Goal: Information Seeking & Learning: Learn about a topic

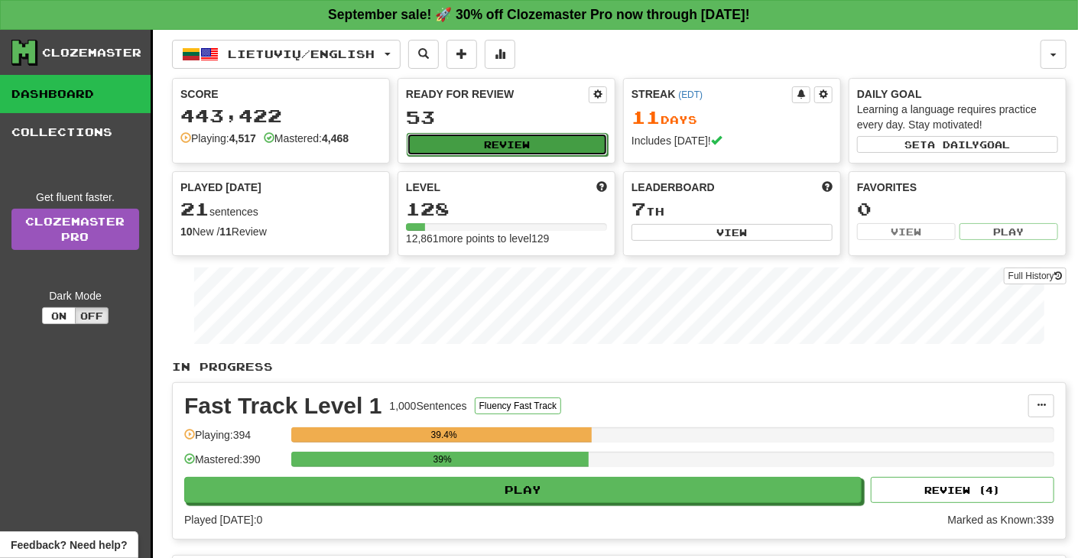
click at [535, 140] on button "Review" at bounding box center [507, 144] width 201 height 23
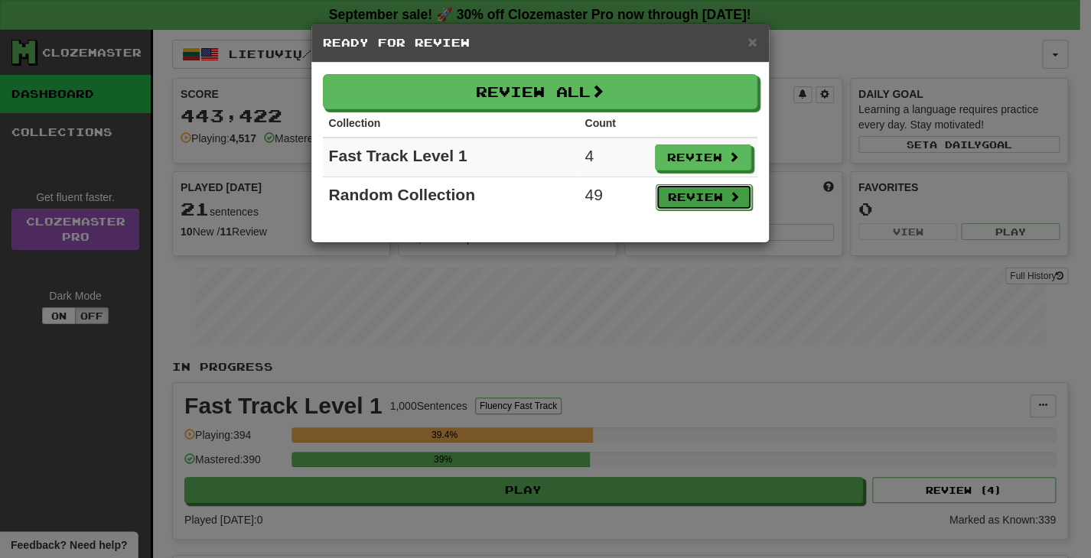
click at [684, 191] on button "Review" at bounding box center [703, 197] width 96 height 26
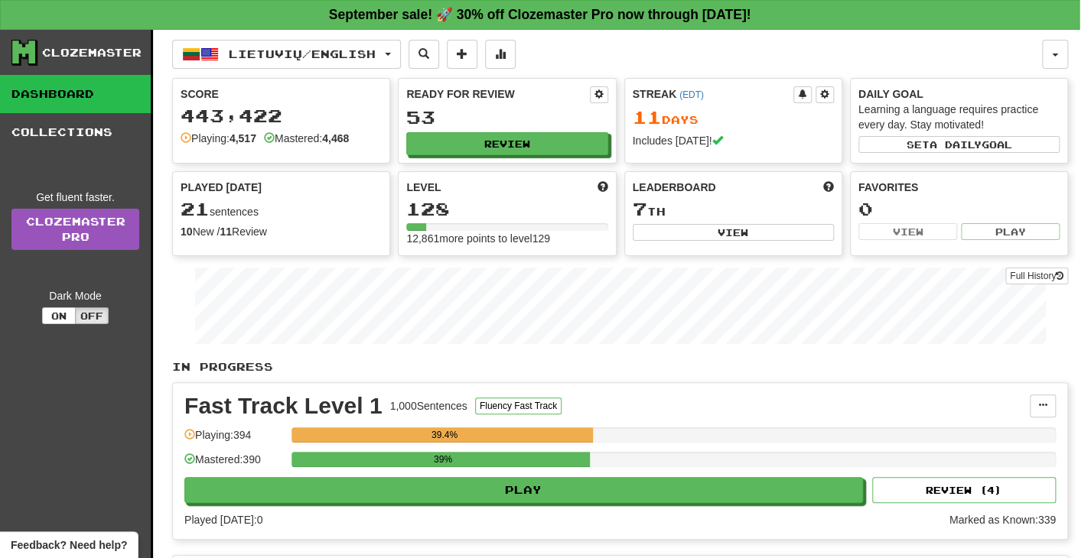
select select "**"
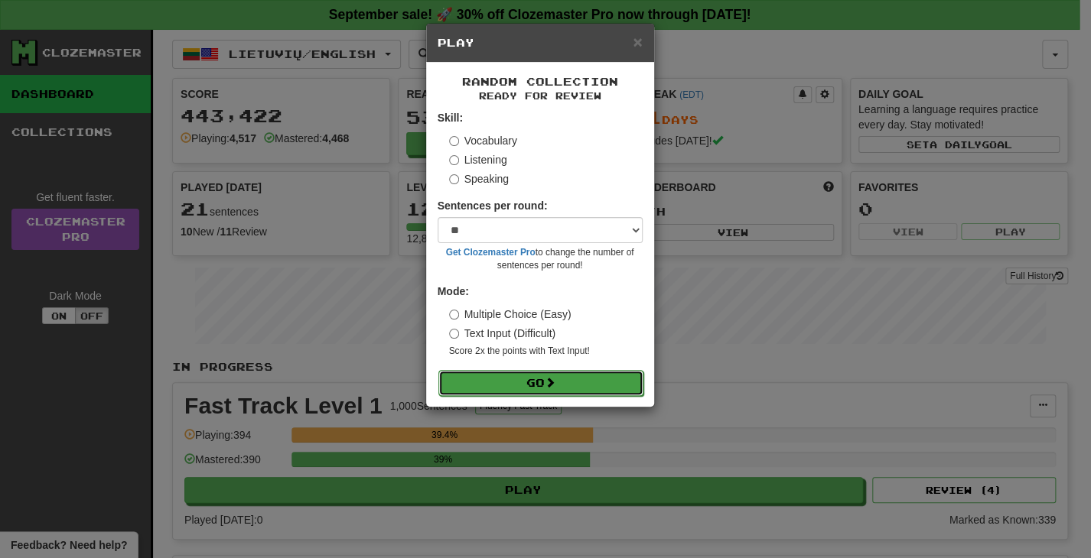
click at [597, 377] on button "Go" at bounding box center [540, 383] width 205 height 26
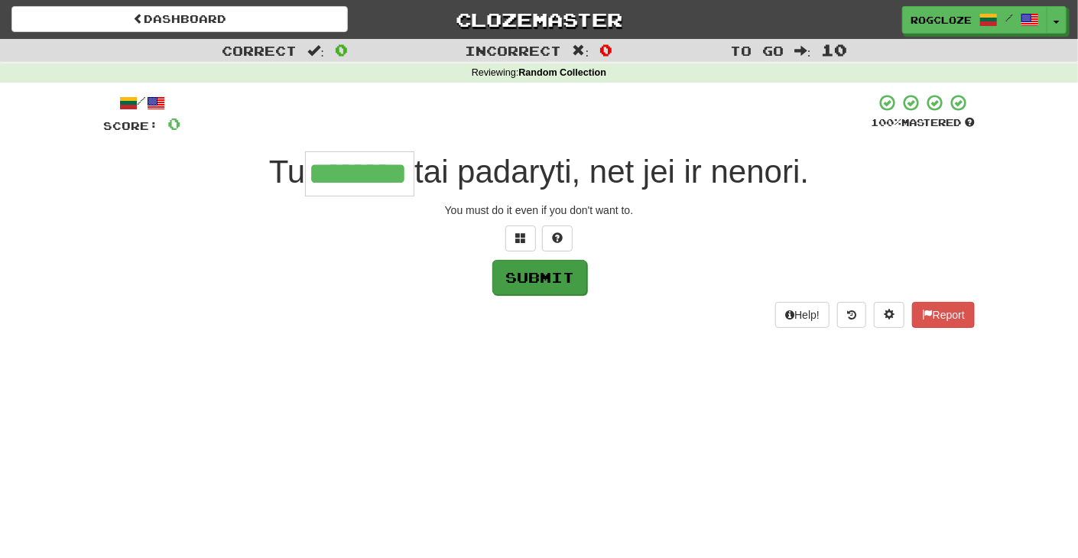
type input "********"
click at [541, 284] on button "Submit" at bounding box center [540, 277] width 95 height 35
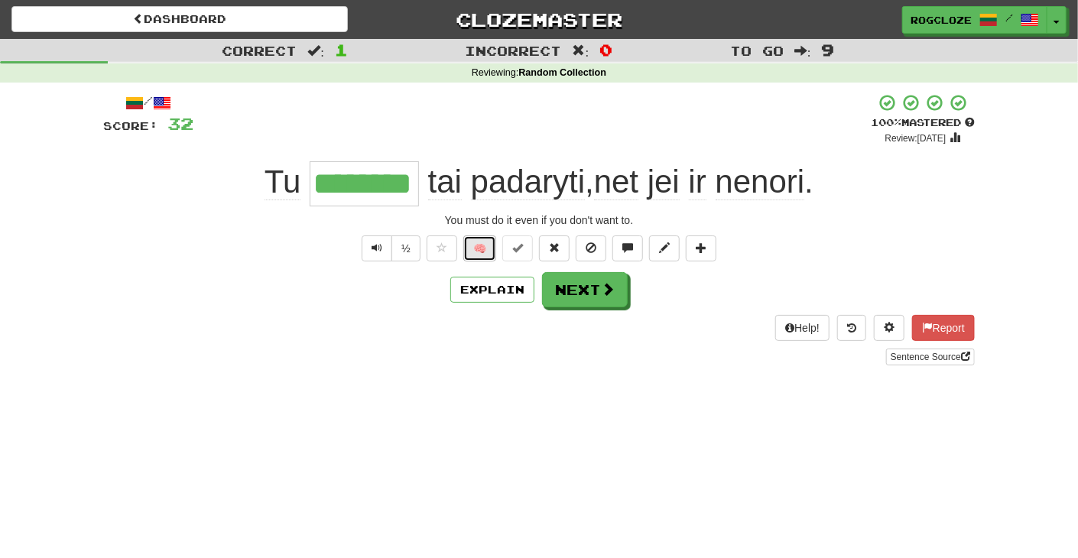
click at [476, 248] on button "🧠" at bounding box center [479, 249] width 33 height 26
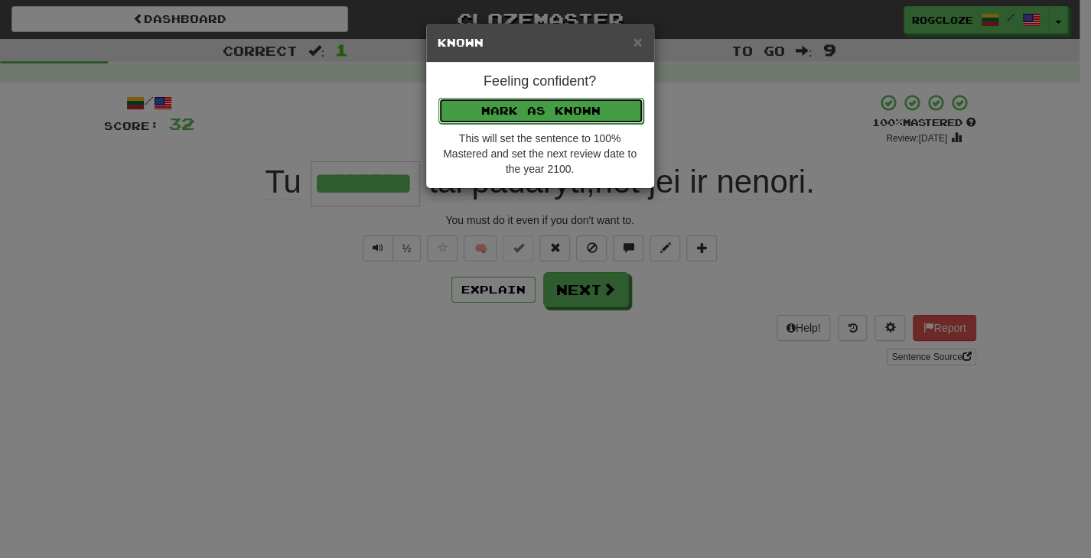
click at [485, 105] on button "Mark as Known" at bounding box center [540, 111] width 205 height 26
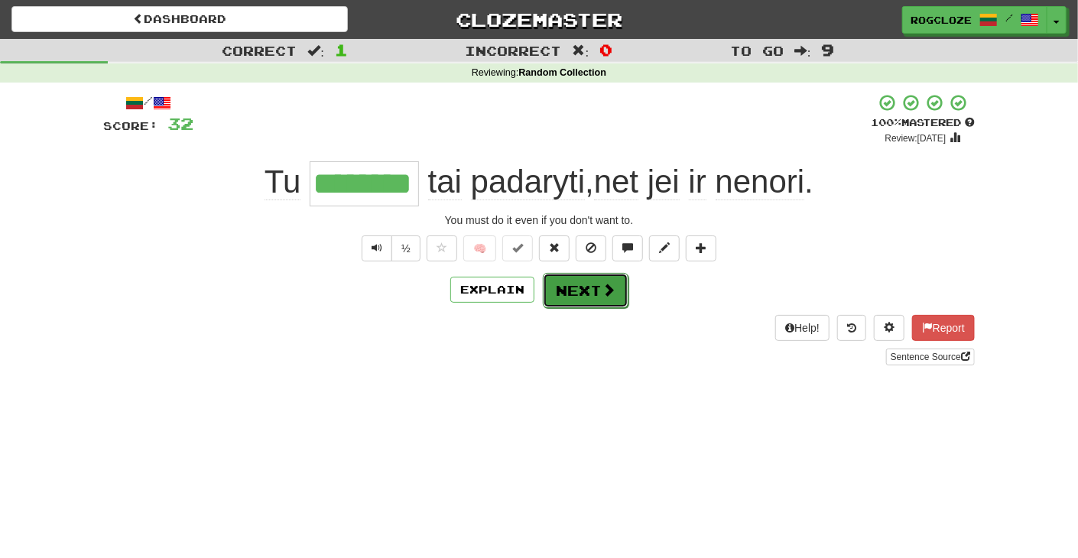
click at [615, 285] on button "Next" at bounding box center [586, 290] width 86 height 35
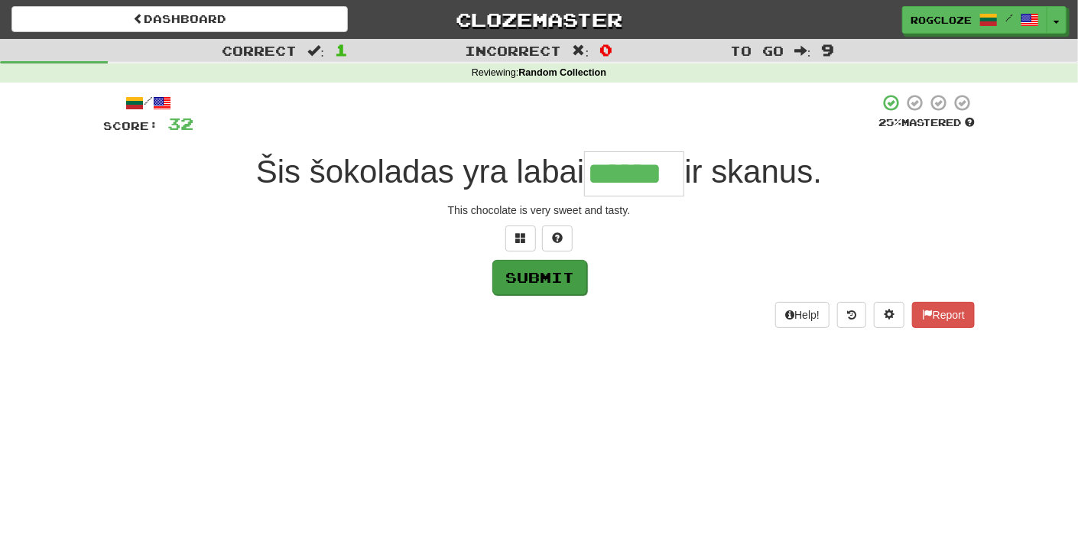
type input "******"
click at [525, 267] on button "Submit" at bounding box center [540, 277] width 95 height 35
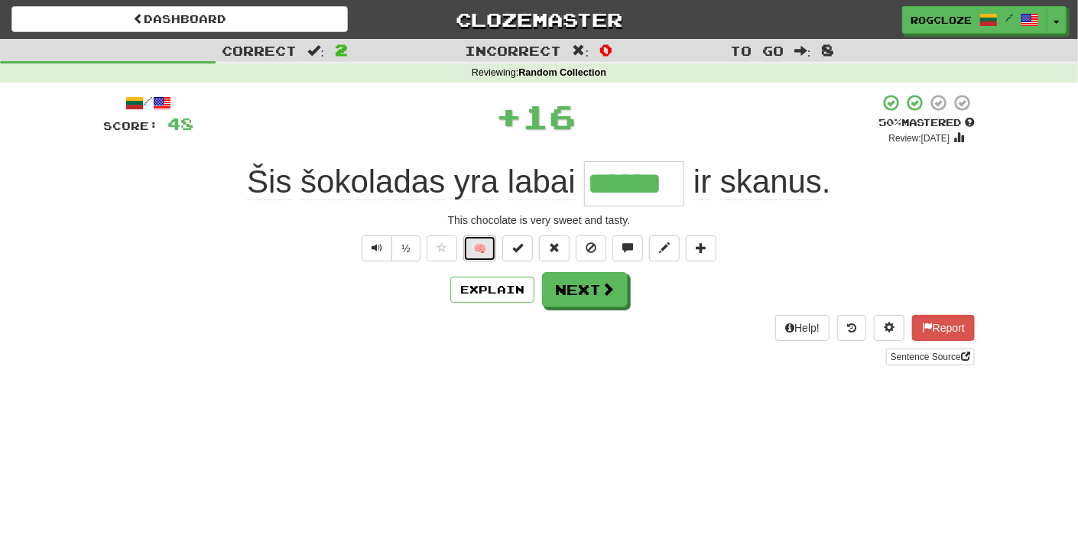
click at [477, 252] on button "🧠" at bounding box center [479, 249] width 33 height 26
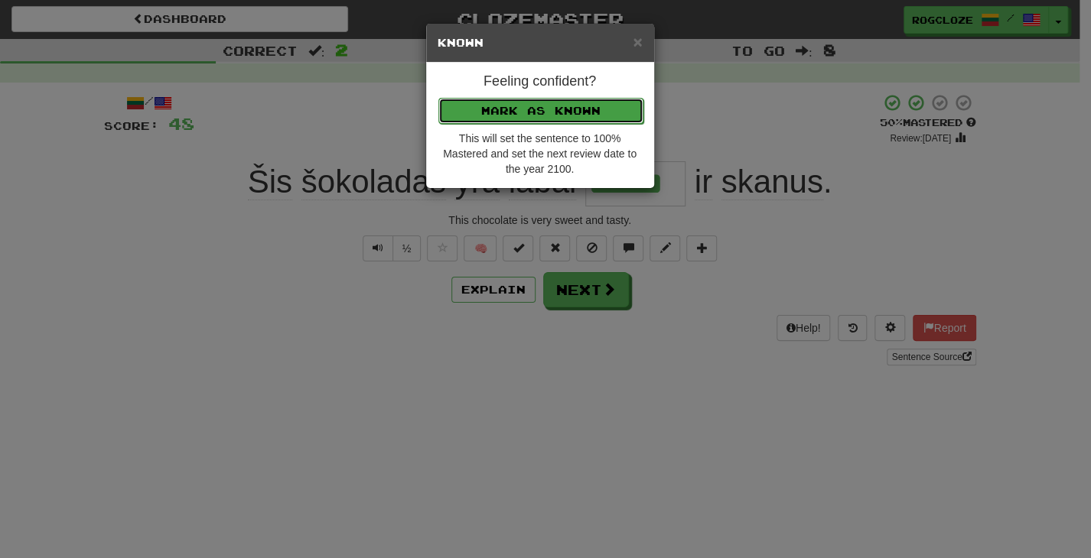
click at [485, 99] on button "Mark as Known" at bounding box center [540, 111] width 205 height 26
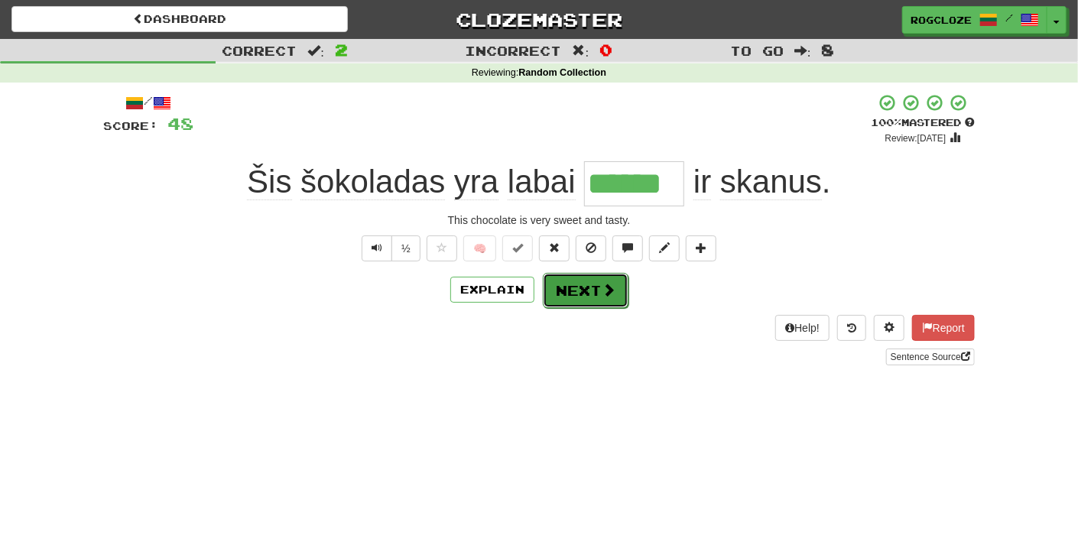
click at [581, 288] on button "Next" at bounding box center [586, 290] width 86 height 35
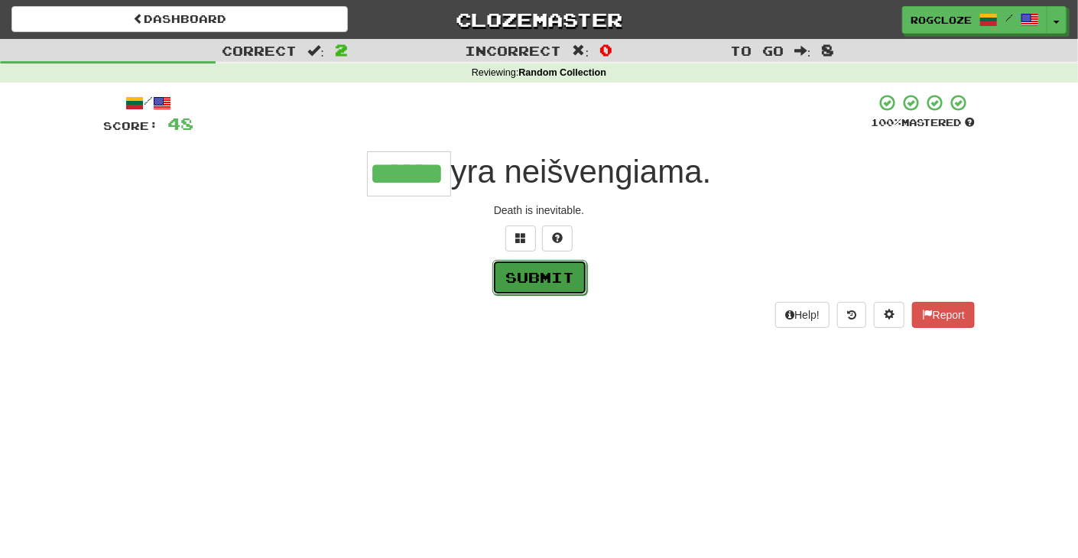
click at [514, 277] on button "Submit" at bounding box center [540, 277] width 95 height 35
type input "******"
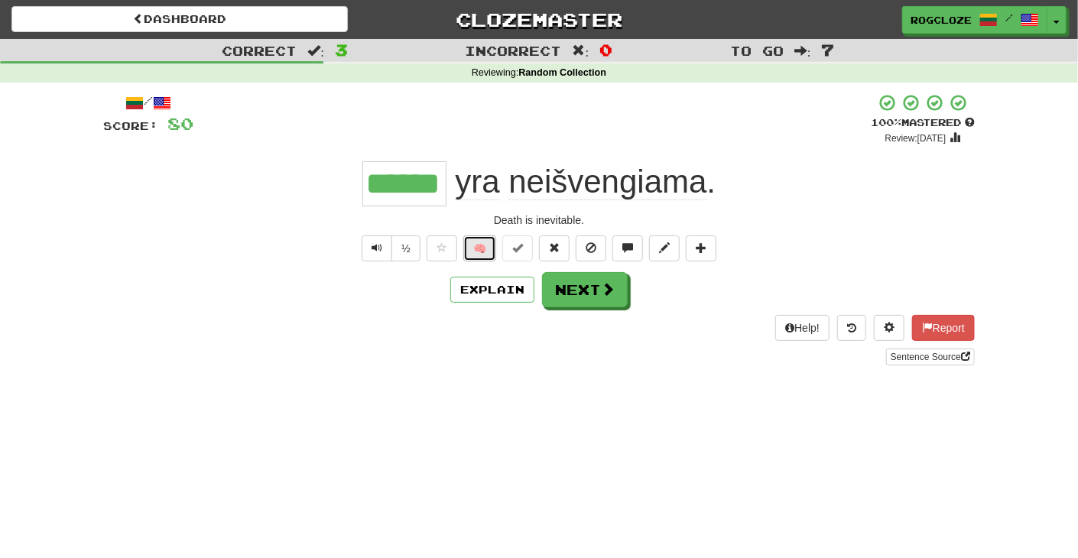
click at [480, 248] on button "🧠" at bounding box center [479, 249] width 33 height 26
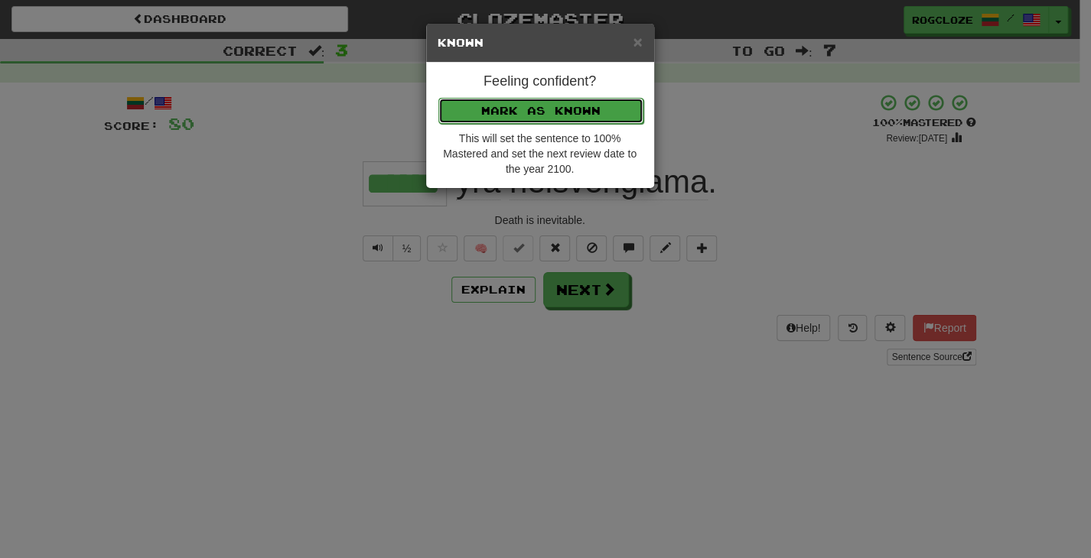
click at [511, 105] on button "Mark as Known" at bounding box center [540, 111] width 205 height 26
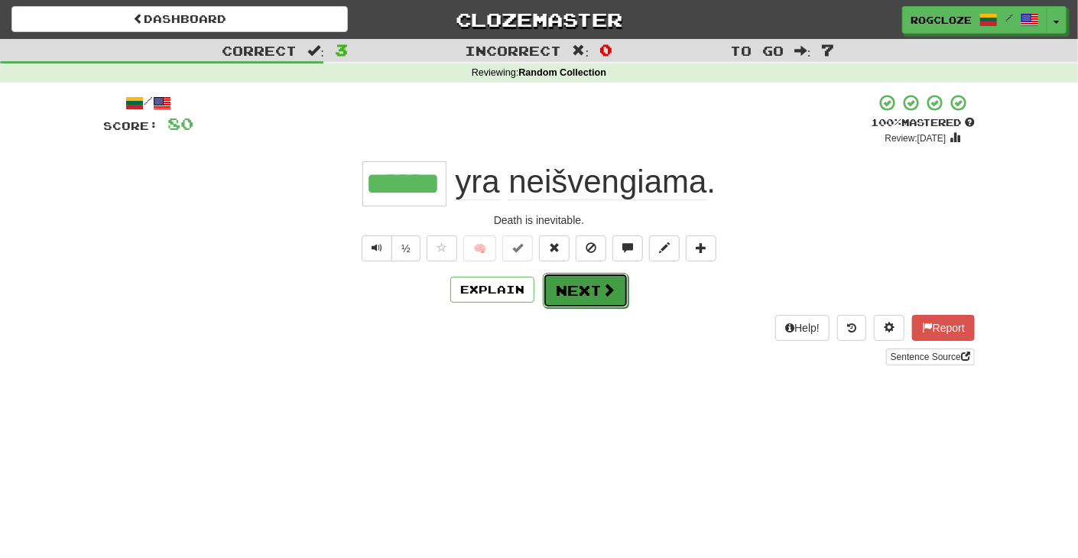
click at [587, 302] on button "Next" at bounding box center [586, 290] width 86 height 35
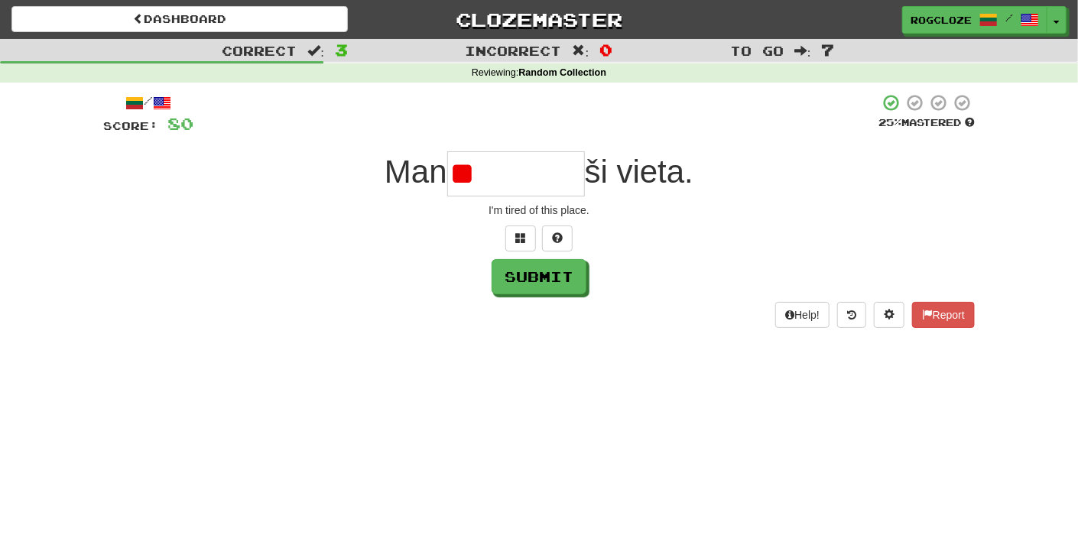
type input "*"
click at [567, 235] on button at bounding box center [557, 239] width 31 height 26
click at [535, 245] on button at bounding box center [539, 239] width 31 height 26
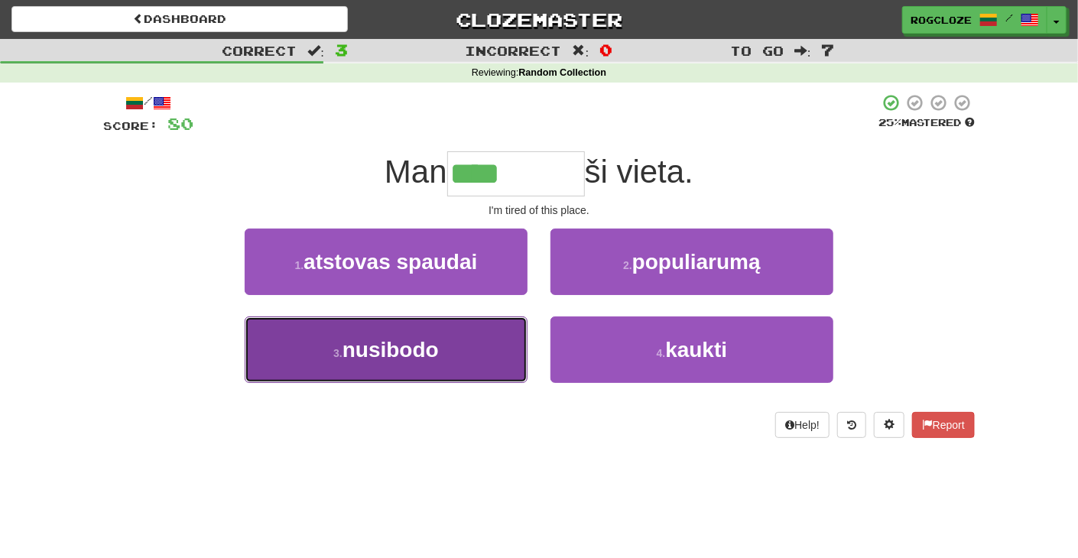
click at [425, 346] on span "nusibodo" at bounding box center [391, 350] width 96 height 24
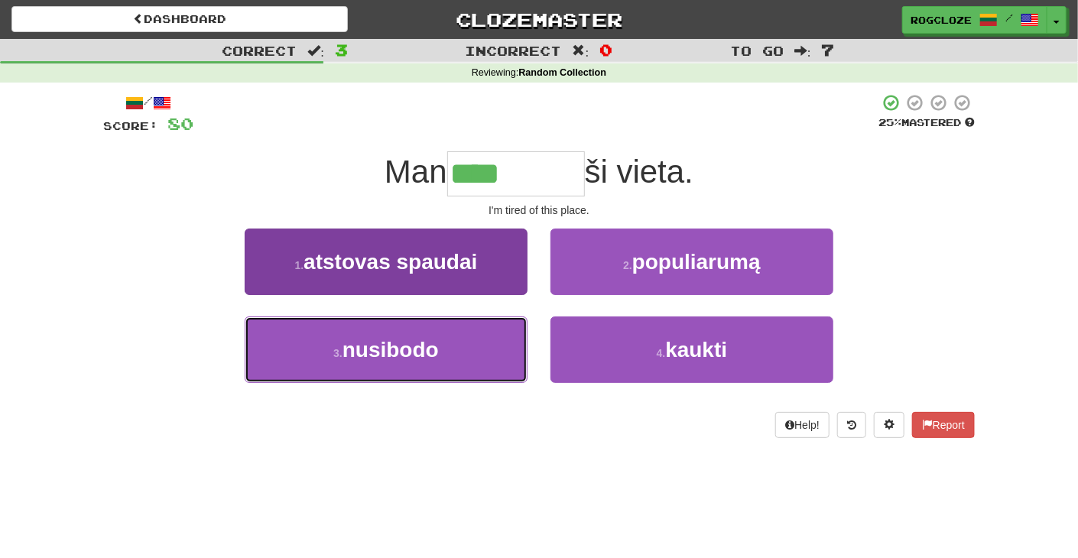
type input "********"
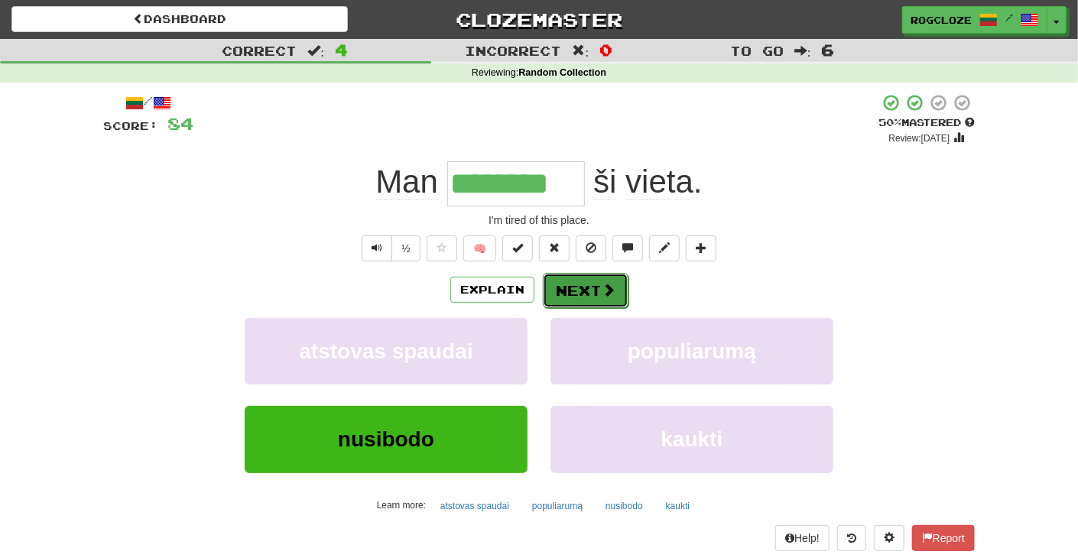
click at [572, 291] on button "Next" at bounding box center [586, 290] width 86 height 35
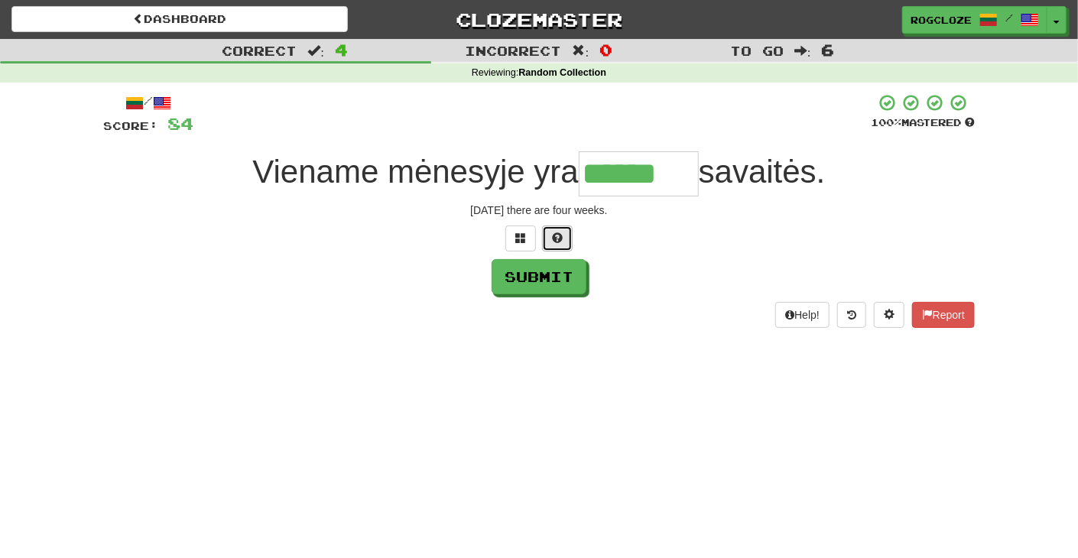
click at [551, 244] on button at bounding box center [557, 239] width 31 height 26
type input "********"
click at [548, 271] on button "Submit" at bounding box center [540, 277] width 95 height 35
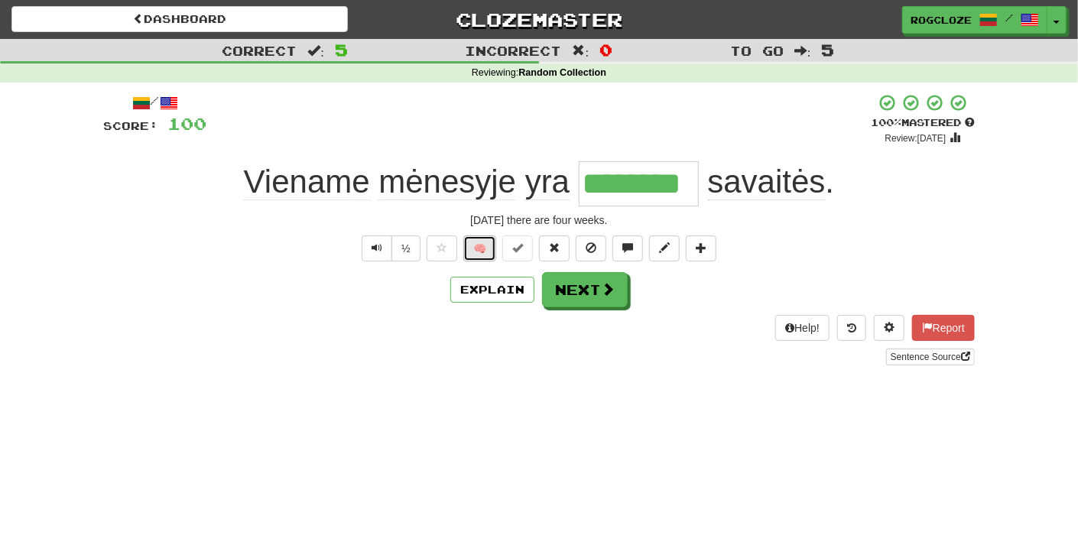
click at [486, 245] on button "🧠" at bounding box center [479, 249] width 33 height 26
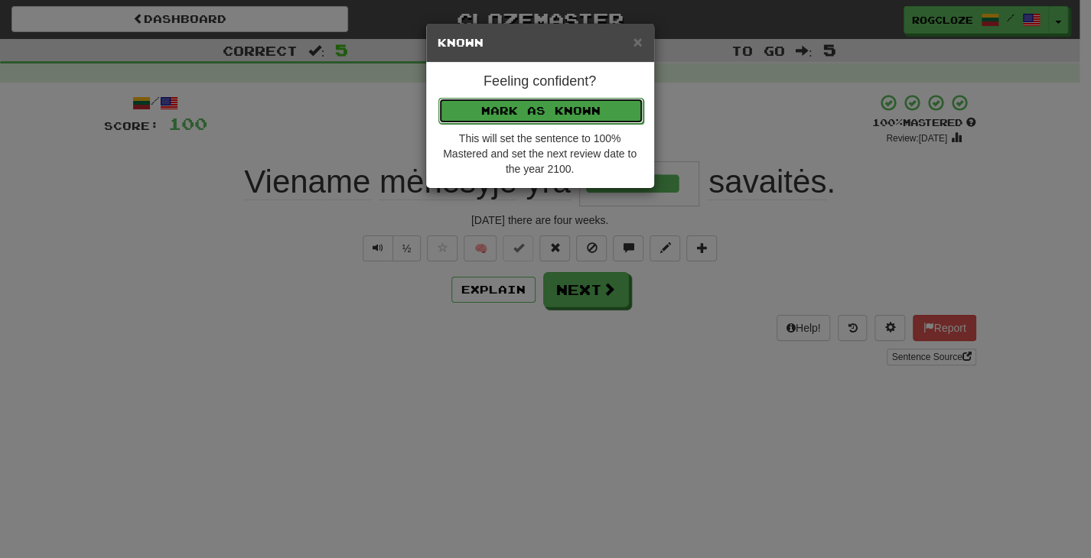
click at [556, 110] on button "Mark as Known" at bounding box center [540, 111] width 205 height 26
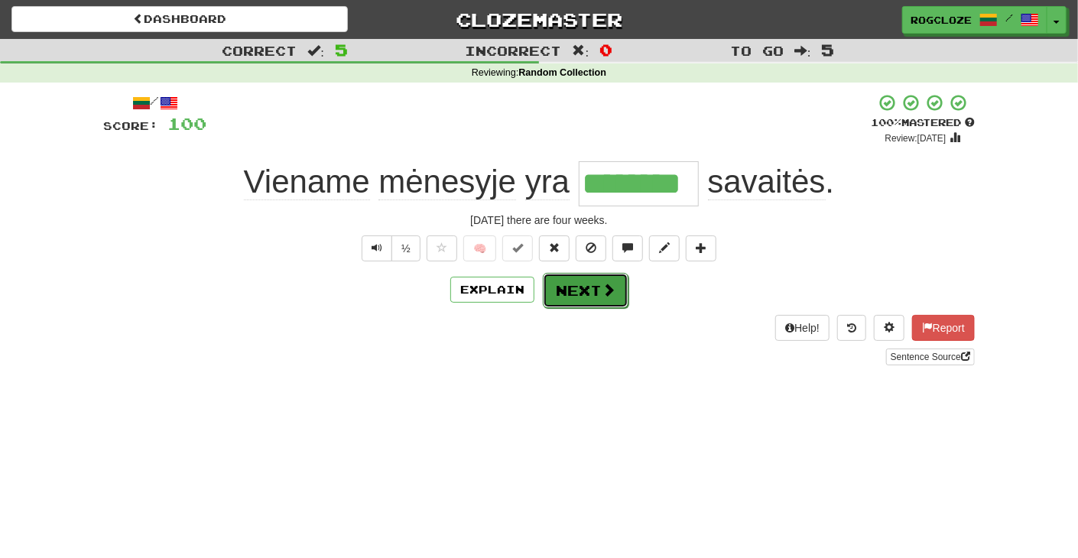
click at [580, 287] on button "Next" at bounding box center [586, 290] width 86 height 35
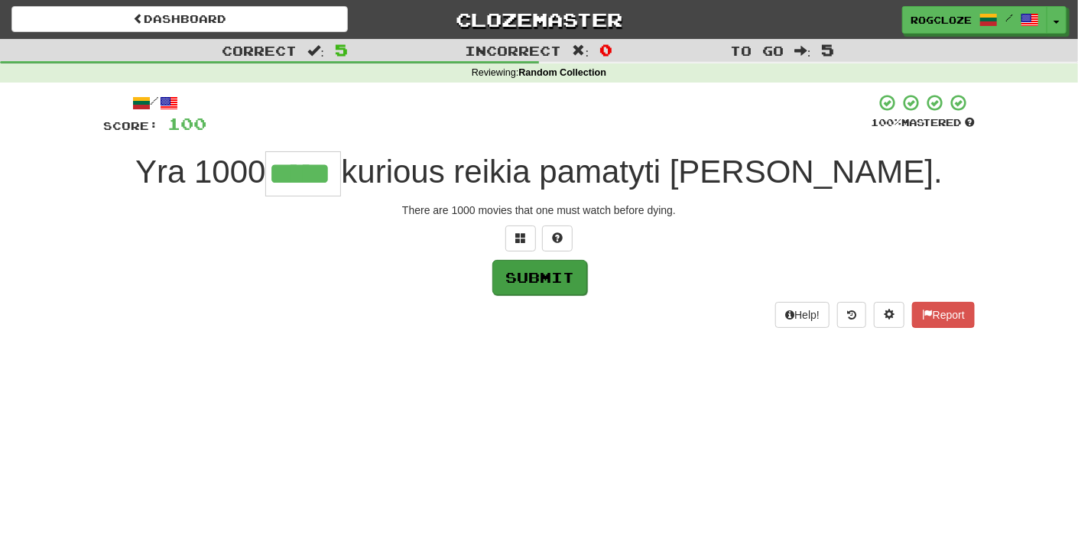
type input "*****"
click at [513, 273] on button "Submit" at bounding box center [540, 277] width 95 height 35
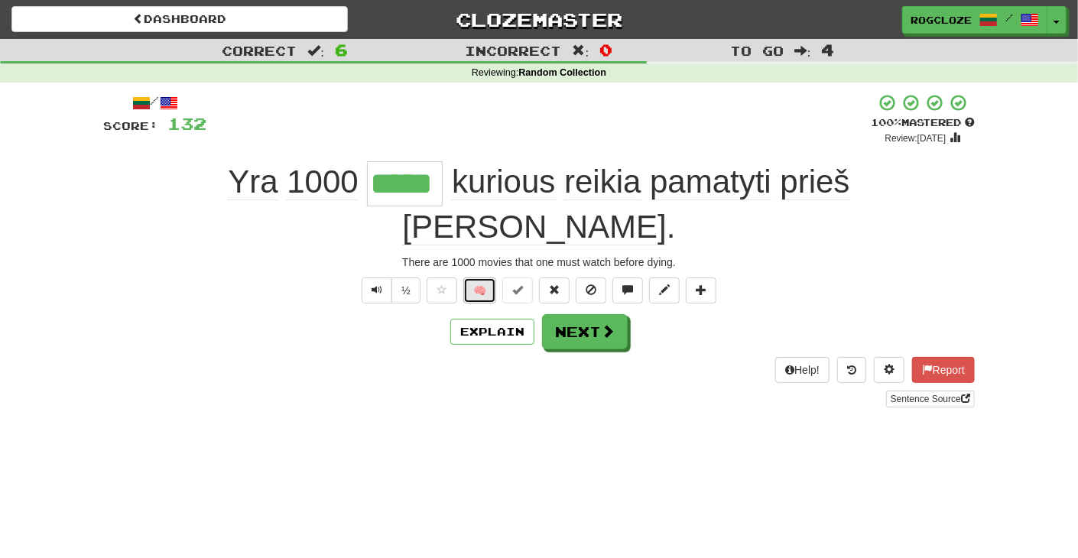
click at [485, 278] on button "🧠" at bounding box center [479, 291] width 33 height 26
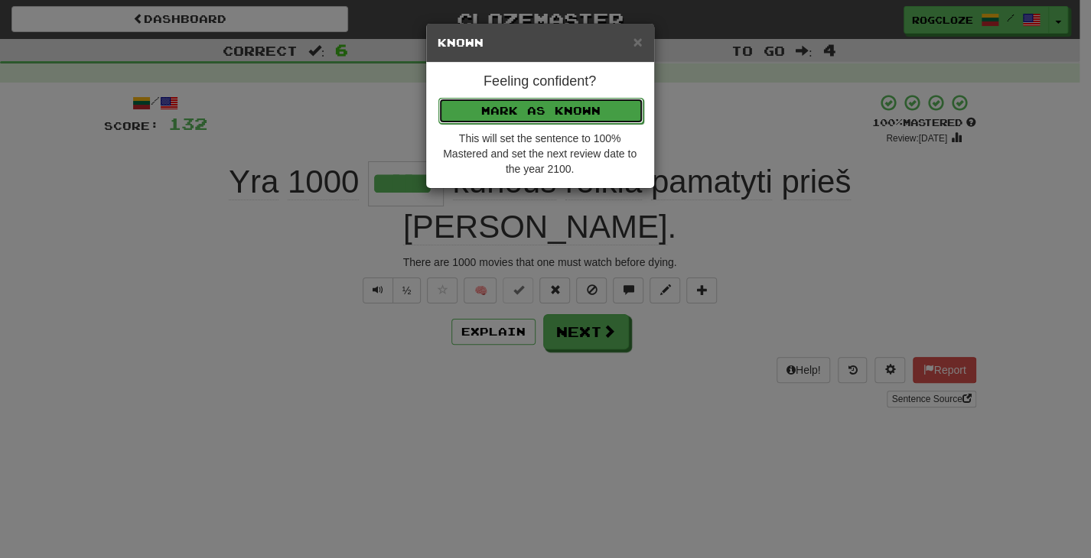
click at [544, 102] on button "Mark as Known" at bounding box center [540, 111] width 205 height 26
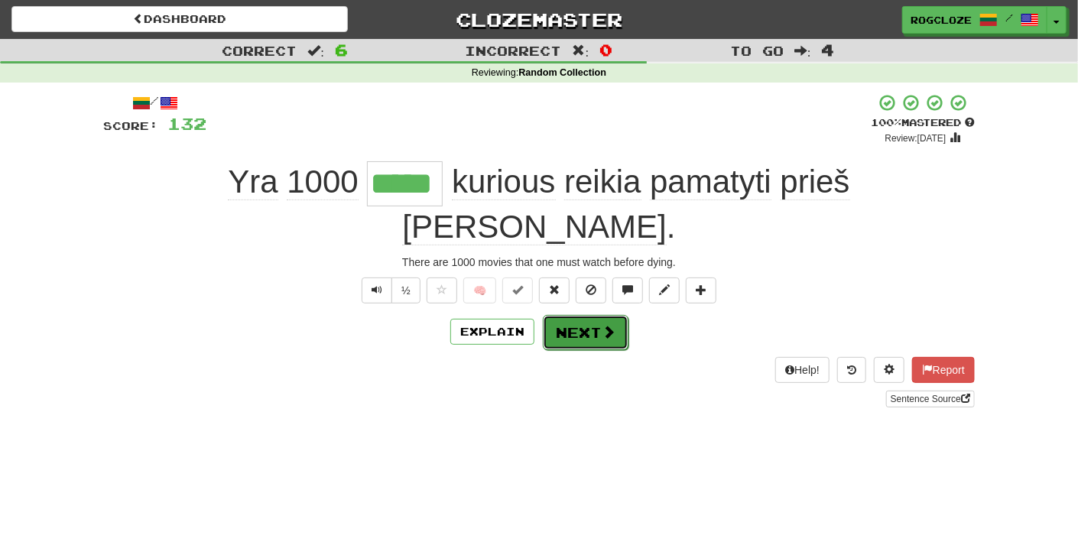
click at [563, 315] on button "Next" at bounding box center [586, 332] width 86 height 35
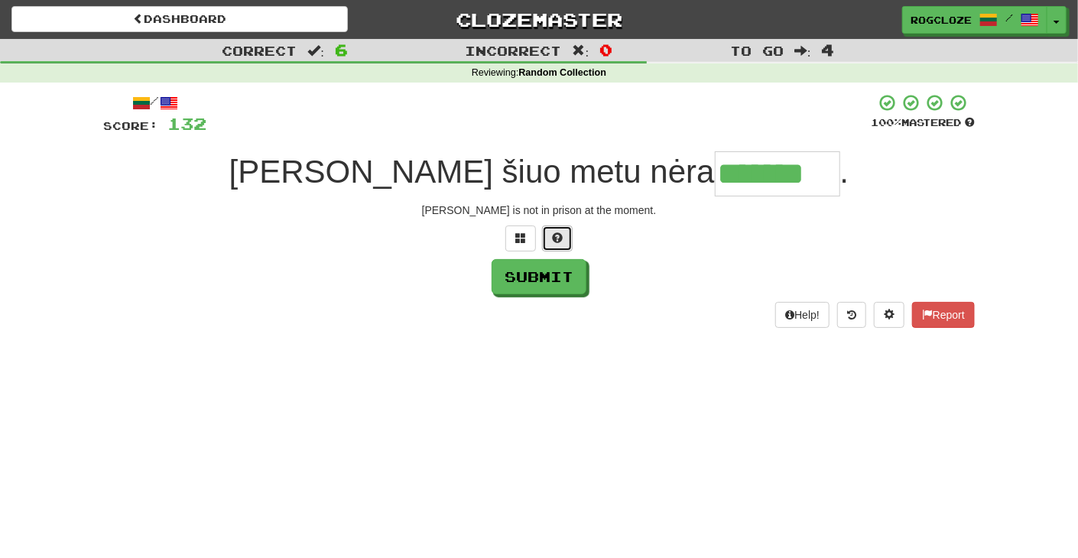
click at [555, 245] on button at bounding box center [557, 239] width 31 height 26
type input "********"
click at [553, 280] on button "Submit" at bounding box center [540, 277] width 95 height 35
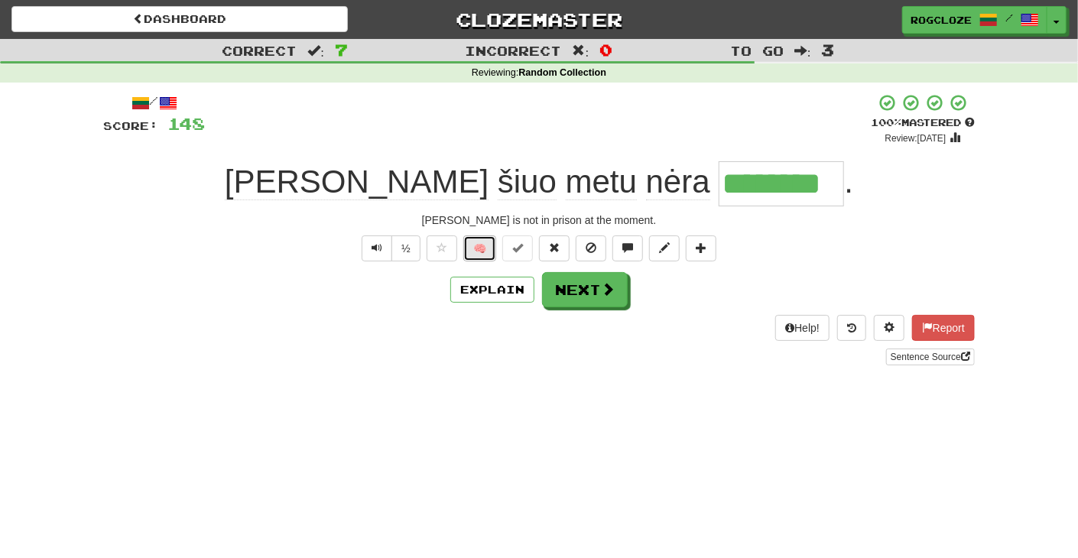
click at [488, 242] on button "🧠" at bounding box center [479, 249] width 33 height 26
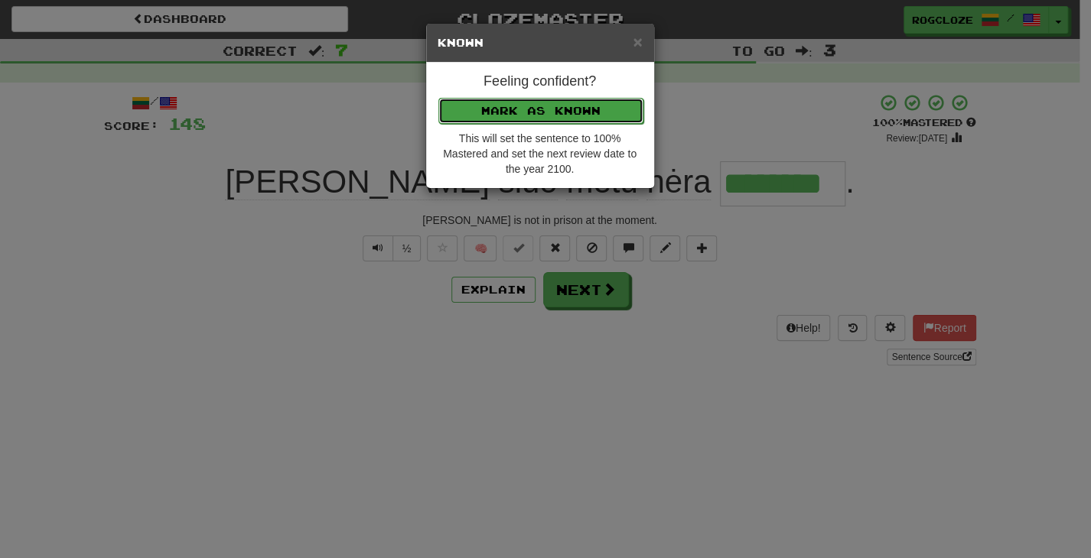
click at [528, 116] on button "Mark as Known" at bounding box center [540, 111] width 205 height 26
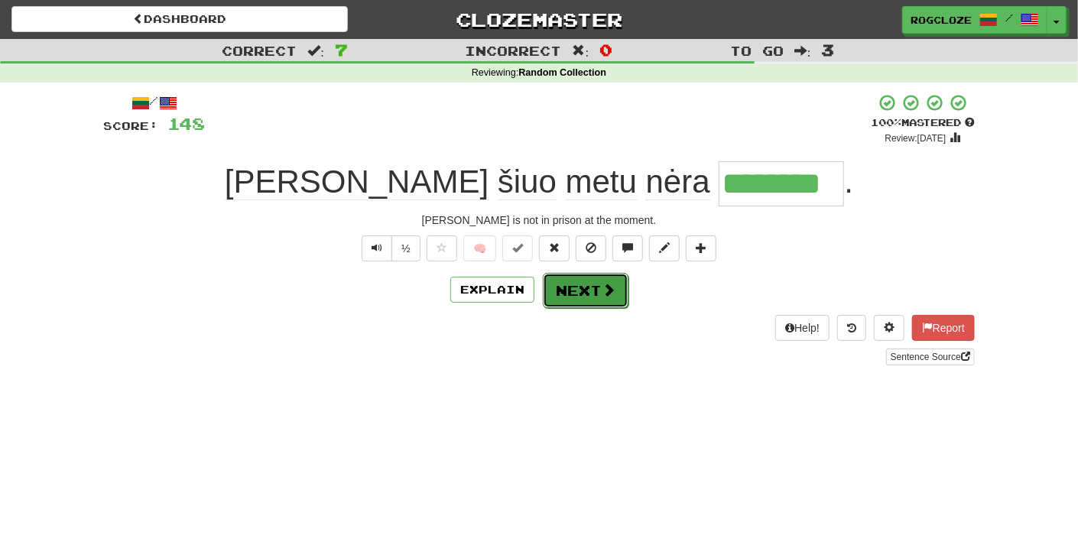
click at [559, 290] on button "Next" at bounding box center [586, 290] width 86 height 35
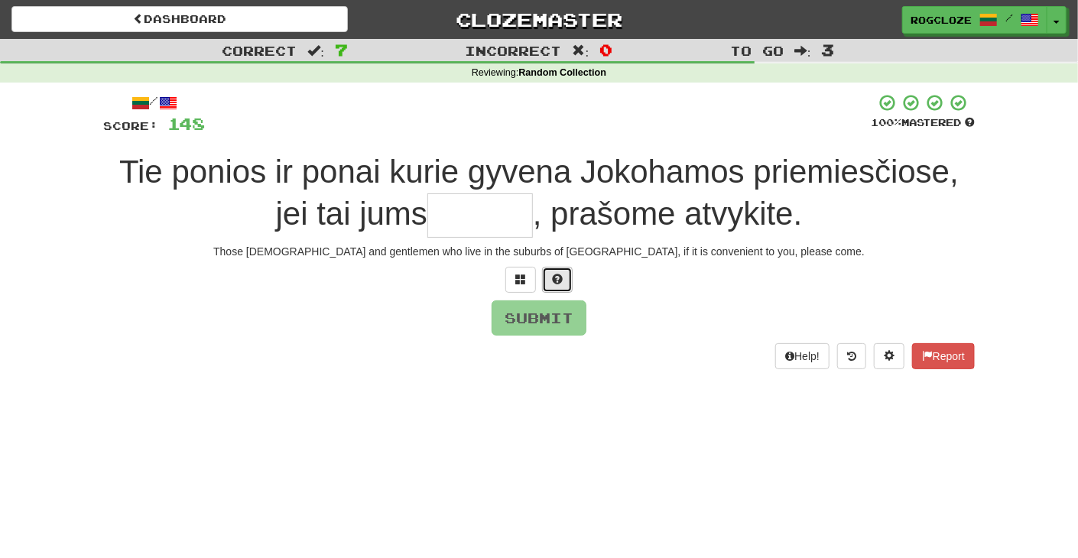
click at [554, 289] on button at bounding box center [557, 280] width 31 height 26
click at [545, 281] on button at bounding box center [539, 280] width 31 height 26
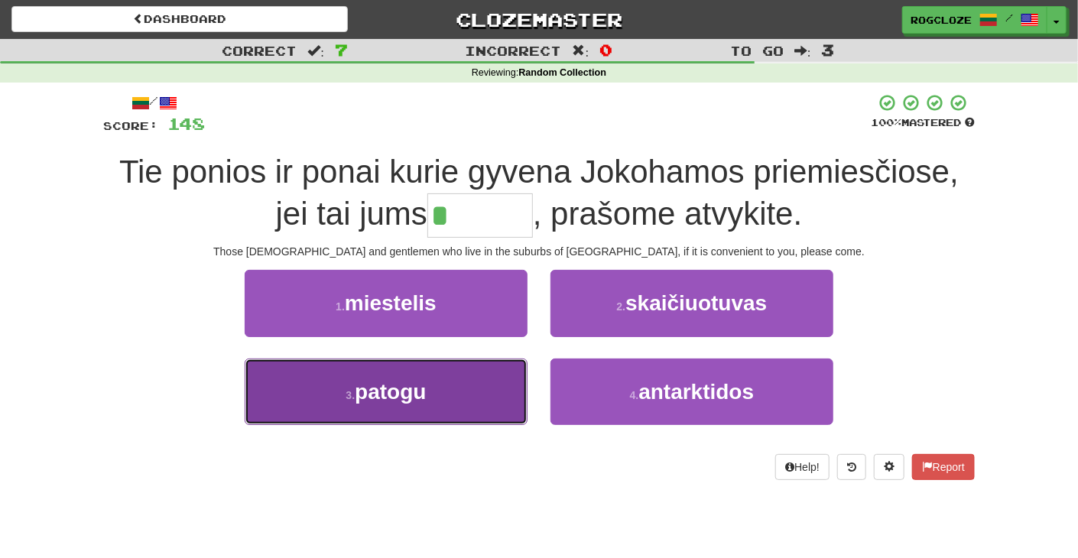
click at [472, 379] on button "3 . patogu" at bounding box center [386, 392] width 283 height 67
type input "******"
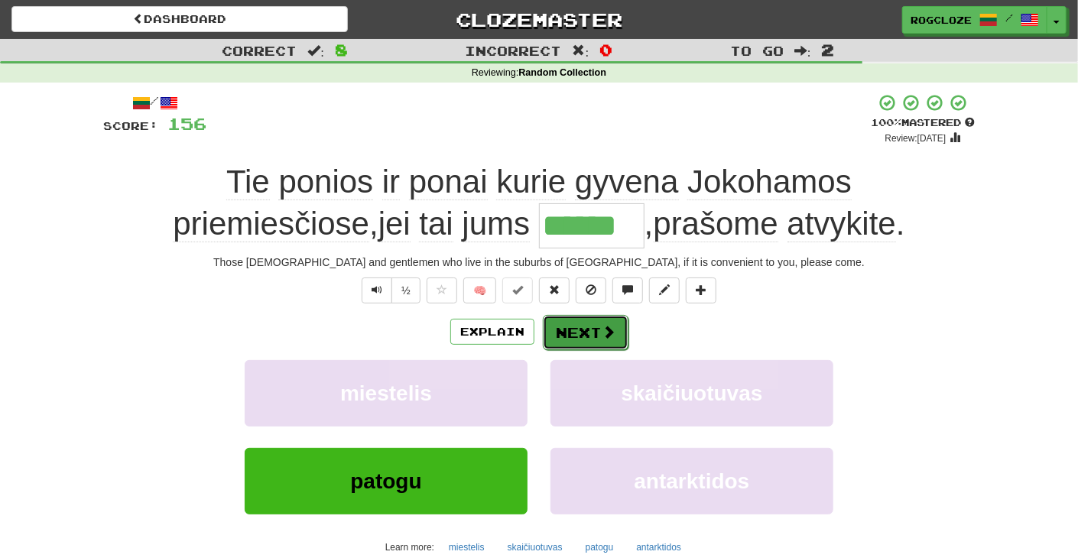
click at [577, 336] on button "Next" at bounding box center [586, 332] width 86 height 35
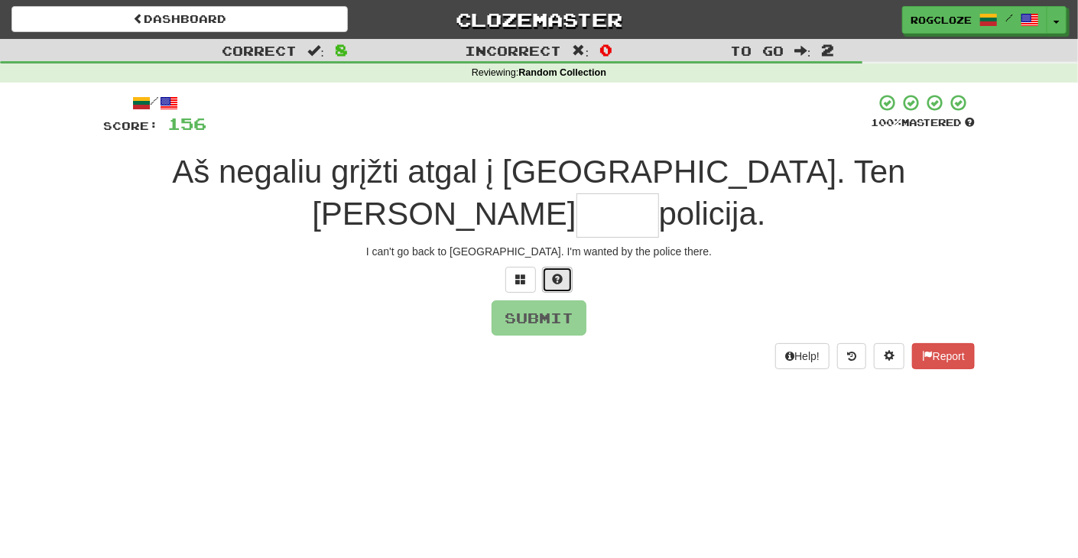
click at [554, 274] on span at bounding box center [557, 279] width 11 height 11
click at [537, 274] on span at bounding box center [539, 279] width 11 height 11
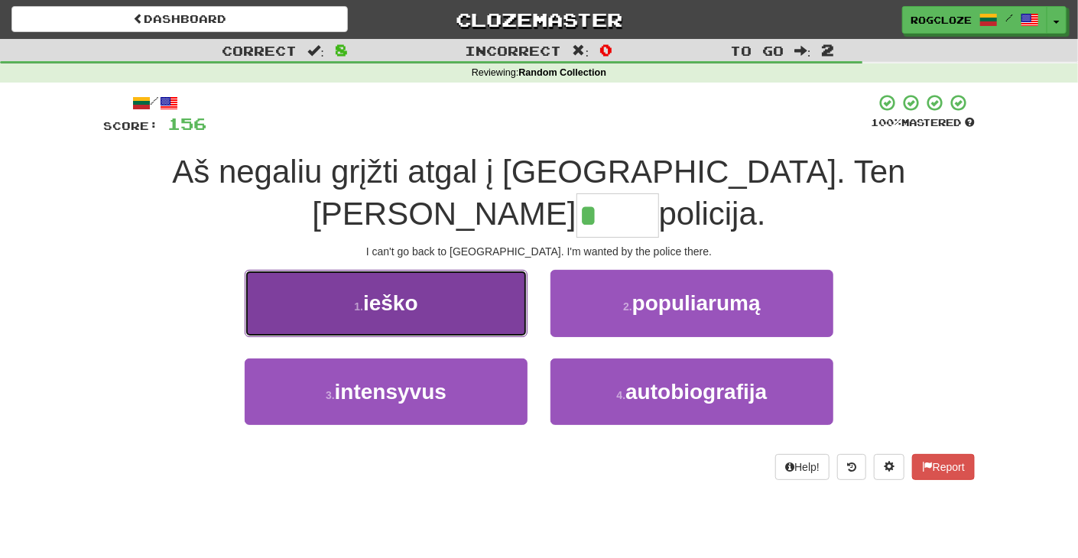
click at [425, 270] on button "1 . [GEOGRAPHIC_DATA]" at bounding box center [386, 303] width 283 height 67
type input "*****"
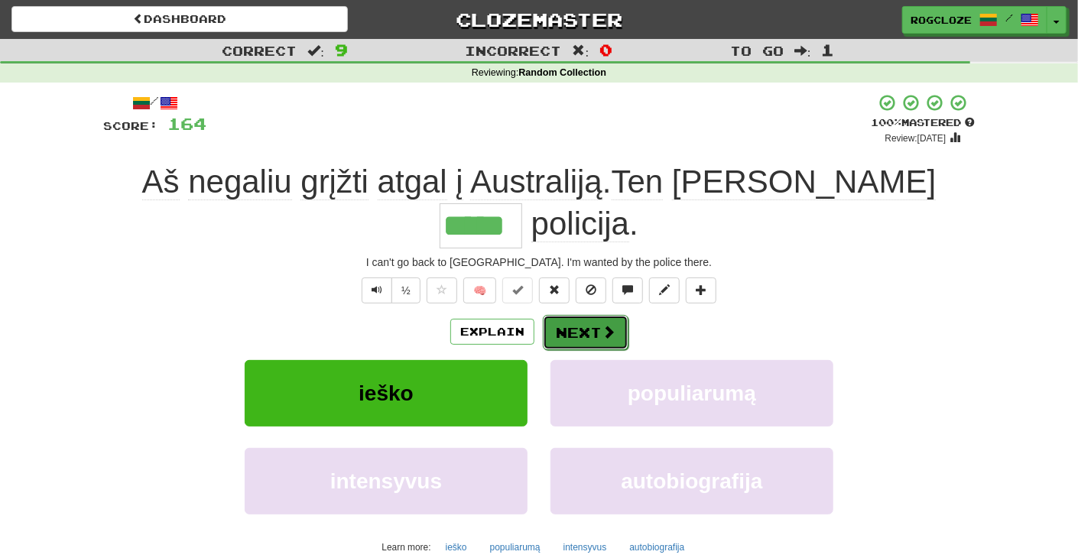
click at [580, 315] on button "Next" at bounding box center [586, 332] width 86 height 35
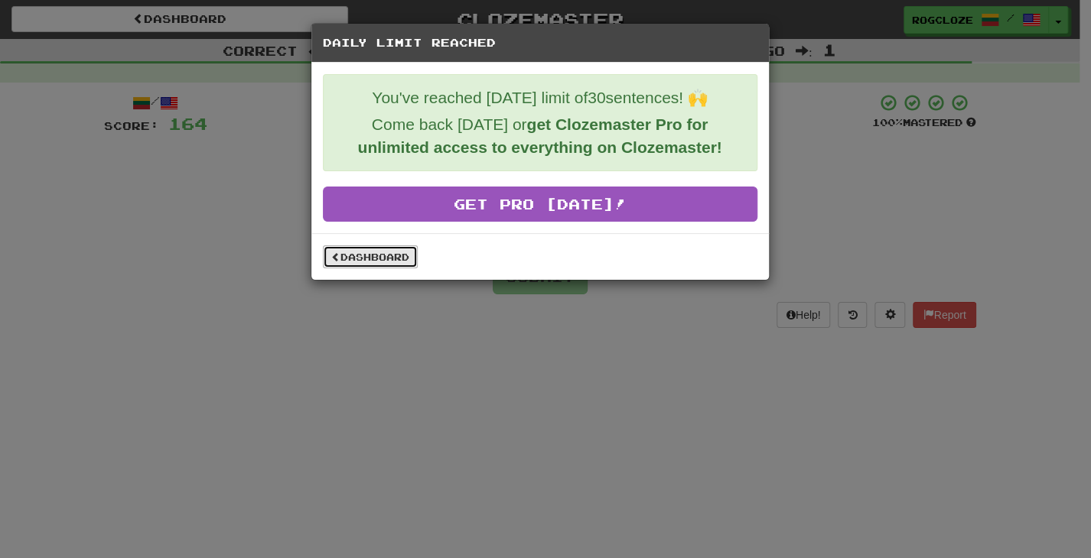
click at [361, 255] on link "Dashboard" at bounding box center [370, 256] width 95 height 23
